Goal: Contribute content: Add original content to the website for others to see

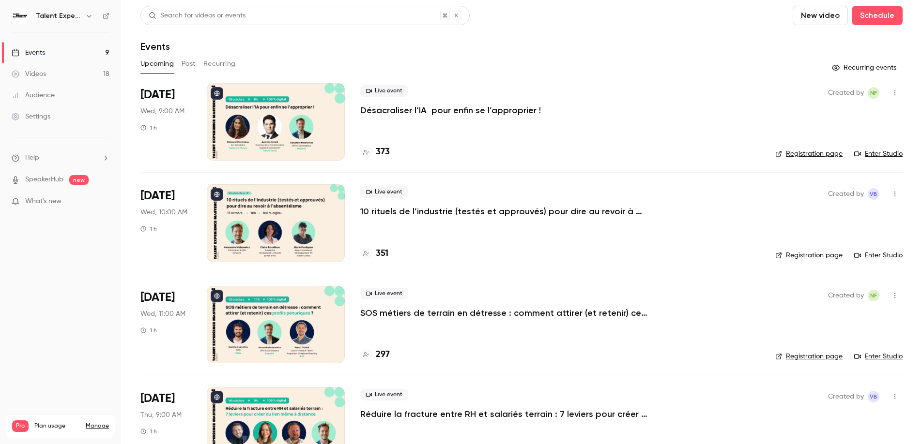
click at [811, 15] on button "New video" at bounding box center [819, 15] width 55 height 19
click at [819, 44] on div "Record" at bounding box center [848, 42] width 74 height 10
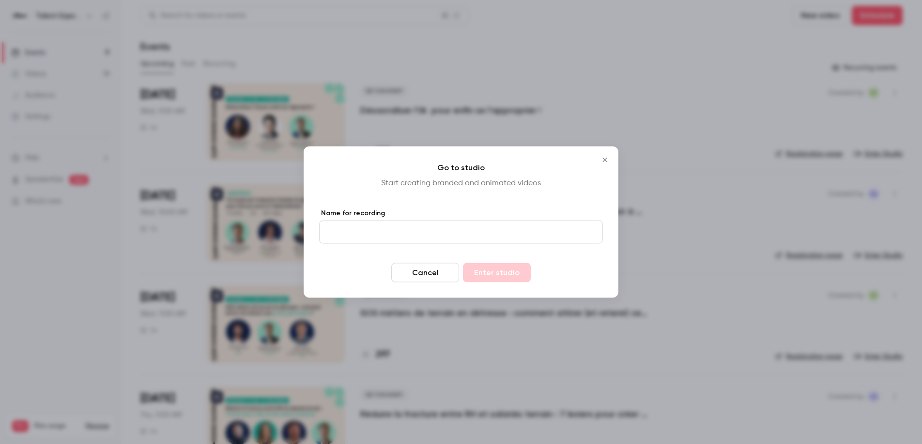
click at [425, 237] on input "Name for recording" at bounding box center [461, 232] width 284 height 23
type input "****"
click at [504, 276] on button "Enter studio" at bounding box center [497, 272] width 68 height 19
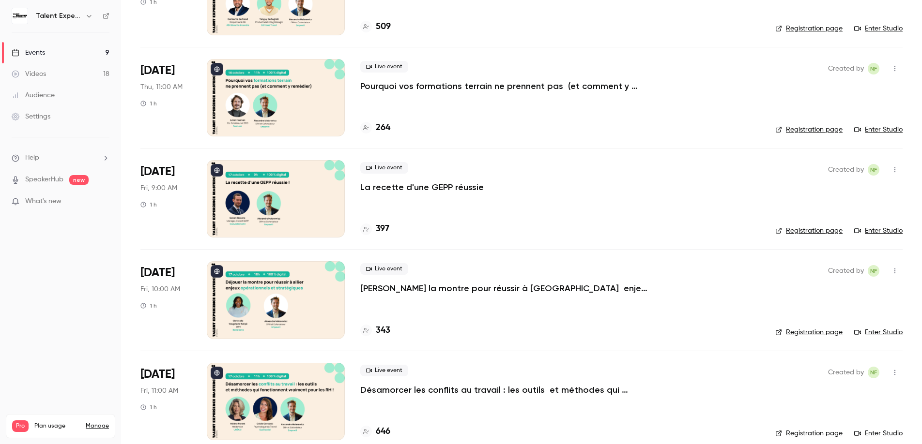
scroll to position [523, 0]
